Goal: Task Accomplishment & Management: Complete application form

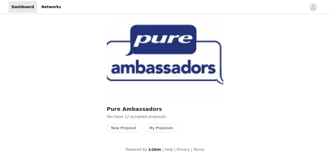
scroll to position [10, 0]
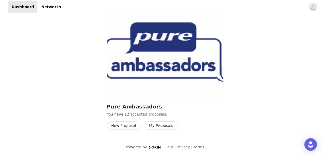
click at [122, 123] on button "New Proposal" at bounding box center [124, 125] width 34 height 8
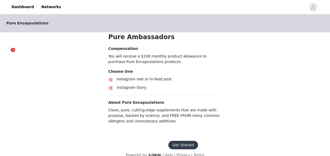
scroll to position [103, 0]
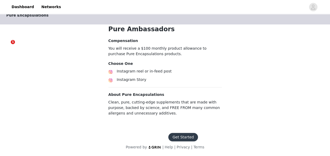
click at [181, 136] on button "Get Started" at bounding box center [183, 137] width 30 height 8
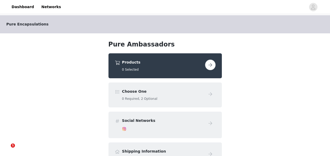
click at [213, 64] on button "button" at bounding box center [210, 65] width 10 height 10
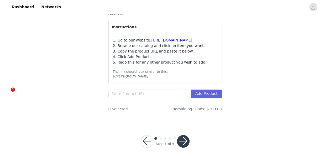
scroll to position [60, 0]
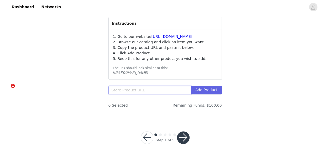
paste input "gnenolone-30-mg-60?_gl=1*afed9c*_gcl_au*NTQ0OTUyNDI5LjE3NTE2MzA0OTcuMTE2MDEyNjg…"
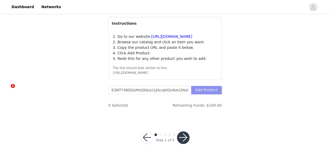
scroll to position [0, 0]
click at [209, 90] on button "Add Product" at bounding box center [206, 90] width 31 height 8
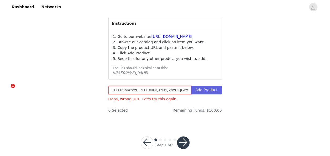
scroll to position [0, 370]
drag, startPoint x: 110, startPoint y: 90, endPoint x: 298, endPoint y: 74, distance: 188.5
click at [300, 74] on div "STEP 1 OF 5 Products Head to our website and select the products you'd like to …" at bounding box center [165, 40] width 330 height 168
type input "gnenolone-30-mg-60?_gl=1*afed9c*_gcl_au*NTQ0OTUyNDI5LjE3NTE2MzA0OTcuMTE2MDEyNjg…"
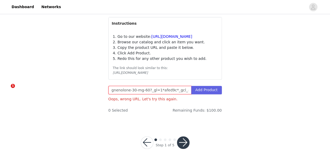
drag, startPoint x: 192, startPoint y: 90, endPoint x: 23, endPoint y: 76, distance: 169.6
click at [23, 75] on div "STEP 1 OF 5 Products Head to our website and select the products you'd like to …" at bounding box center [165, 40] width 330 height 168
paste input "[URL][DOMAIN_NAME].."
type input "[URL][DOMAIN_NAME].."
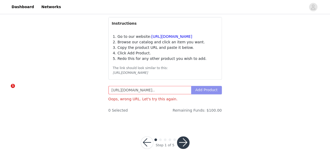
scroll to position [0, 0]
click at [212, 92] on button "Add Product" at bounding box center [206, 90] width 31 height 8
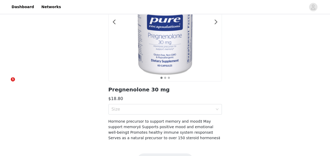
scroll to position [79, 0]
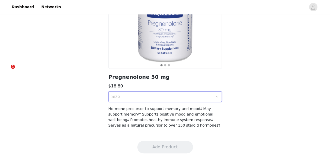
click at [219, 96] on div "Size" at bounding box center [164, 96] width 113 height 10
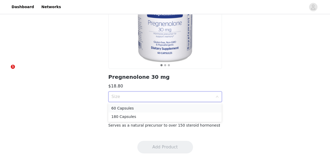
click at [126, 108] on div "60 Capsules" at bounding box center [164, 108] width 107 height 6
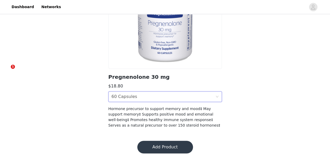
click at [173, 144] on button "Add Product" at bounding box center [165, 147] width 56 height 13
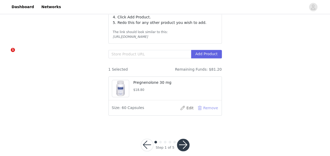
scroll to position [103, 0]
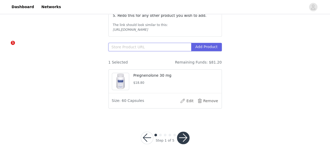
click at [132, 43] on input "text" at bounding box center [149, 47] width 83 height 8
paste input "[URL][DOMAIN_NAME].."
click at [206, 44] on button "Add Product" at bounding box center [206, 47] width 31 height 8
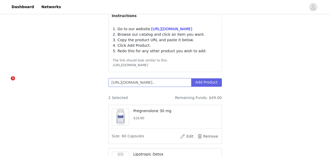
drag, startPoint x: 186, startPoint y: 82, endPoint x: 69, endPoint y: 86, distance: 117.6
click at [69, 84] on div "STEP 1 OF 5 Products Head to our website and select the products you'd like to …" at bounding box center [165, 73] width 330 height 250
drag, startPoint x: 191, startPoint y: 83, endPoint x: 19, endPoint y: 87, distance: 171.7
click at [19, 87] on div "STEP 1 OF 5 Products Head to our website and select the products you'd like to …" at bounding box center [165, 73] width 330 height 250
click at [191, 81] on input "*NTQ0OTUyNDI5LjE3NTE2MzA0OTcuMTE2MDEyNjg3NC4xNzU0MTgzMDY0LjE3NTQxODMwNjQ.*_ga*M…" at bounding box center [149, 82] width 83 height 8
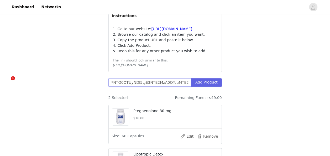
drag, startPoint x: 188, startPoint y: 80, endPoint x: 48, endPoint y: 90, distance: 140.5
click at [48, 88] on div "STEP 1 OF 5 Products Head to our website and select the products you'd like to …" at bounding box center [165, 73] width 330 height 250
drag, startPoint x: 189, startPoint y: 81, endPoint x: 31, endPoint y: 91, distance: 158.5
click at [31, 90] on div "STEP 1 OF 5 Products Head to our website and select the products you'd like to …" at bounding box center [165, 73] width 330 height 250
click at [190, 81] on input "*_ga*MTc3MzcwNTc5My4xNzI0ODUxNzc0*_ga_90FXKL69M4*czE3NTY3NDQzMzQkbzU1JGcxJHQxNz…" at bounding box center [149, 82] width 83 height 8
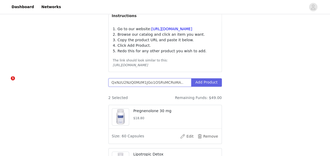
click at [186, 83] on input "QxNzU2NzQ0MzM1JGo1OSRsMCRoMA.." at bounding box center [149, 82] width 83 height 8
type input "Q"
paste input "[URL][DOMAIN_NAME]"
type input "[URL][DOMAIN_NAME]"
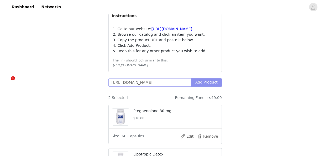
scroll to position [0, 0]
click at [209, 80] on button "Add Product" at bounding box center [206, 82] width 31 height 8
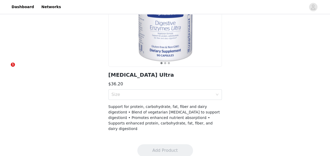
scroll to position [82, 0]
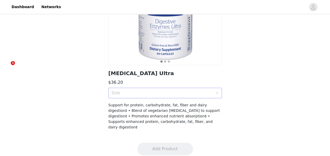
click at [218, 94] on icon "icon: down" at bounding box center [216, 93] width 3 height 4
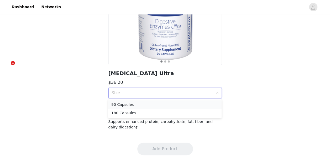
click at [125, 104] on div "90 Capsules" at bounding box center [164, 105] width 107 height 6
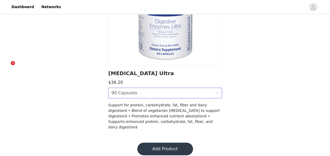
click at [167, 144] on button "Add Product" at bounding box center [165, 148] width 56 height 13
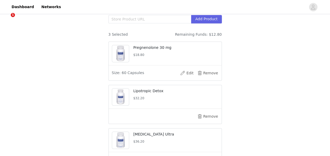
scroll to position [131, 0]
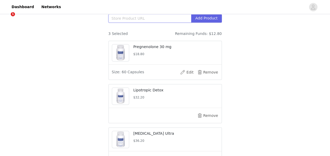
paste input "[URL][DOMAIN_NAME]"
type input "[URL][DOMAIN_NAME]"
click at [209, 17] on button "Add Product" at bounding box center [206, 18] width 31 height 8
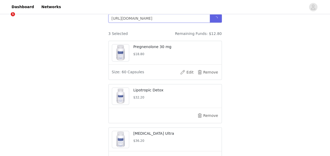
scroll to position [0, 24]
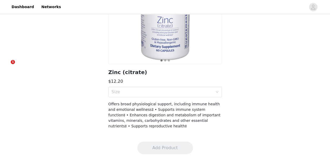
scroll to position [88, 0]
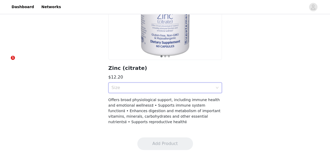
click at [219, 88] on div "Size" at bounding box center [164, 87] width 113 height 10
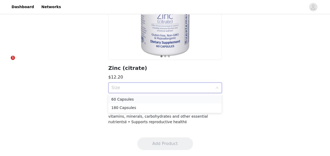
click at [135, 98] on div "60 Capsules" at bounding box center [164, 99] width 107 height 6
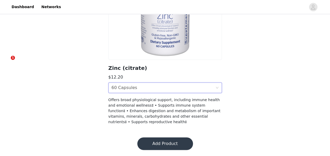
click at [170, 142] on button "Add Product" at bounding box center [165, 143] width 56 height 13
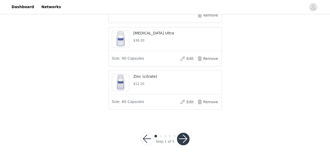
scroll to position [232, 0]
click at [184, 139] on button "button" at bounding box center [183, 138] width 13 height 13
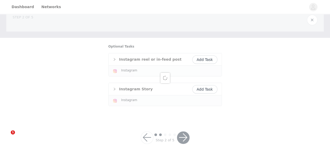
scroll to position [83, 0]
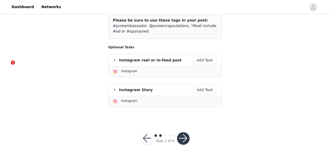
click at [206, 59] on button "Add Task" at bounding box center [204, 60] width 25 height 8
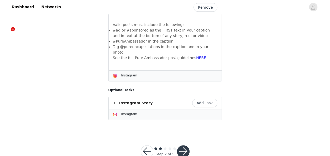
scroll to position [124, 0]
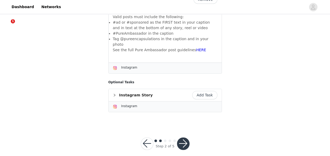
click at [182, 139] on button "button" at bounding box center [183, 143] width 13 height 13
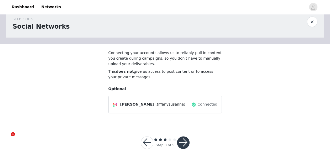
scroll to position [16, 0]
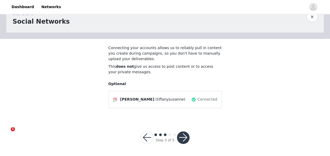
click at [184, 137] on button "button" at bounding box center [183, 137] width 13 height 13
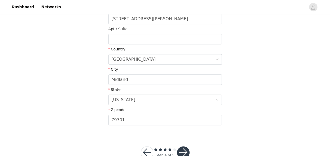
scroll to position [157, 0]
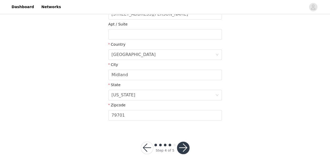
click at [186, 146] on button "button" at bounding box center [183, 147] width 13 height 13
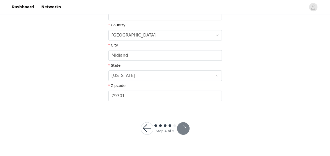
scroll to position [138, 0]
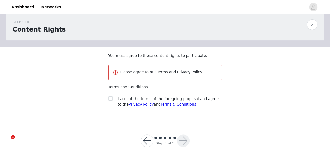
scroll to position [12, 0]
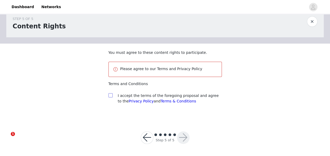
click at [109, 97] on input "checkbox" at bounding box center [110, 95] width 4 height 4
checkbox input "true"
click at [180, 136] on button "button" at bounding box center [183, 137] width 13 height 13
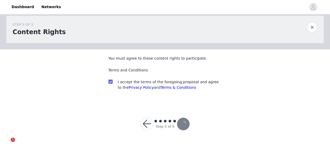
scroll to position [0, 0]
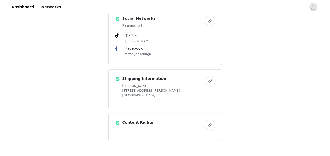
scroll to position [225, 0]
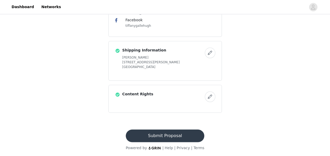
click at [169, 136] on button "Submit Proposal" at bounding box center [165, 135] width 78 height 13
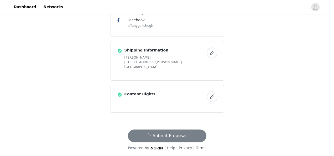
scroll to position [0, 0]
